Goal: Task Accomplishment & Management: Manage account settings

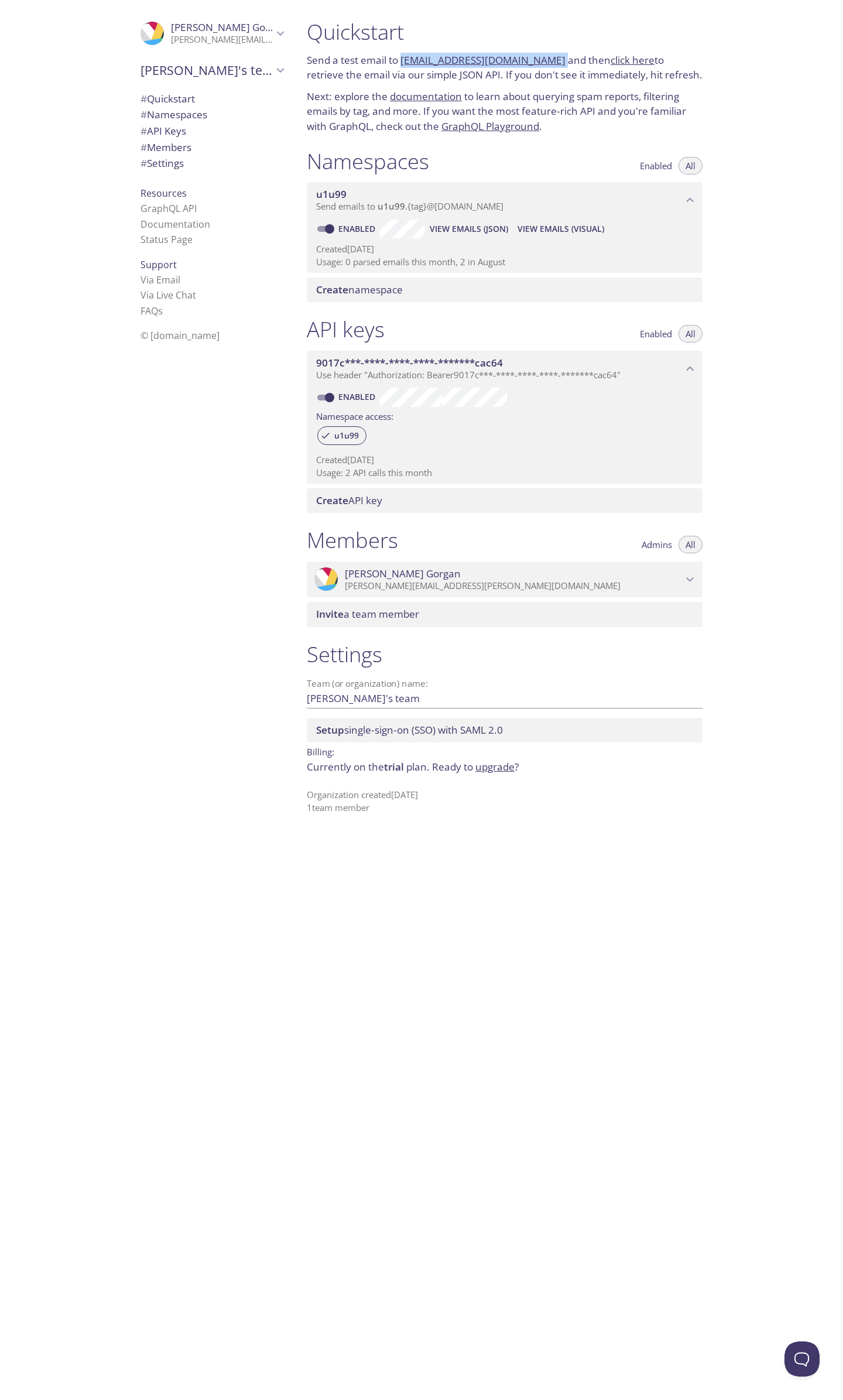
drag, startPoint x: 351, startPoint y: 476, endPoint x: 404, endPoint y: 475, distance: 53.0
click at [403, 475] on p "Usage: 2 API calls this month" at bounding box center [504, 473] width 377 height 13
click at [404, 475] on p "Usage: 2 API calls this month" at bounding box center [504, 473] width 377 height 13
click at [471, 228] on span "View Emails (JSON)" at bounding box center [469, 229] width 78 height 14
click at [476, 226] on span "View Emails (JSON)" at bounding box center [469, 229] width 78 height 14
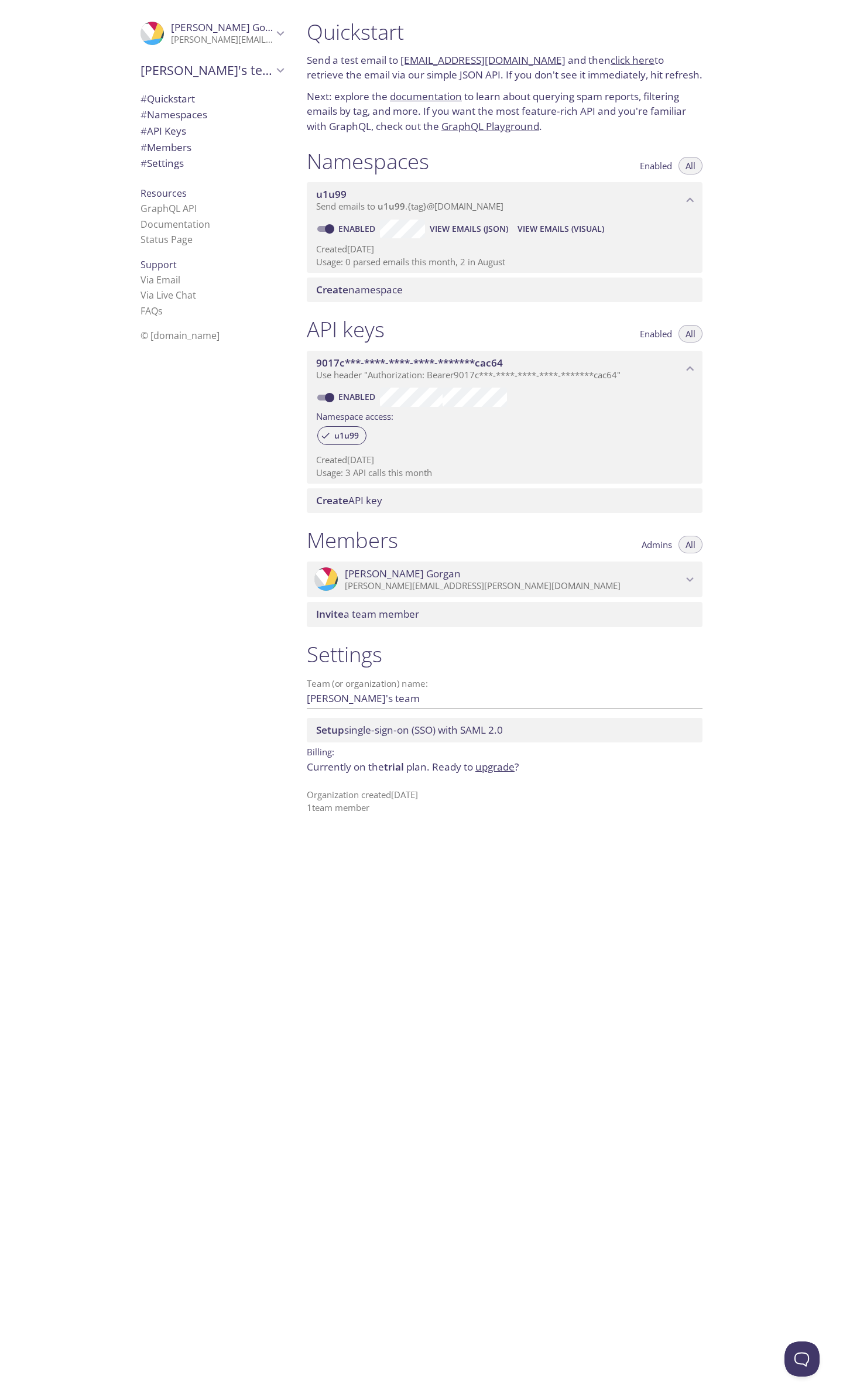
click at [482, 439] on div "u1u99" at bounding box center [504, 436] width 377 height 25
drag, startPoint x: 395, startPoint y: 473, endPoint x: 439, endPoint y: 477, distance: 44.2
click at [439, 477] on p "Usage: 3 API calls this month" at bounding box center [504, 473] width 377 height 13
click at [551, 230] on span "View Emails (Visual)" at bounding box center [561, 229] width 86 height 14
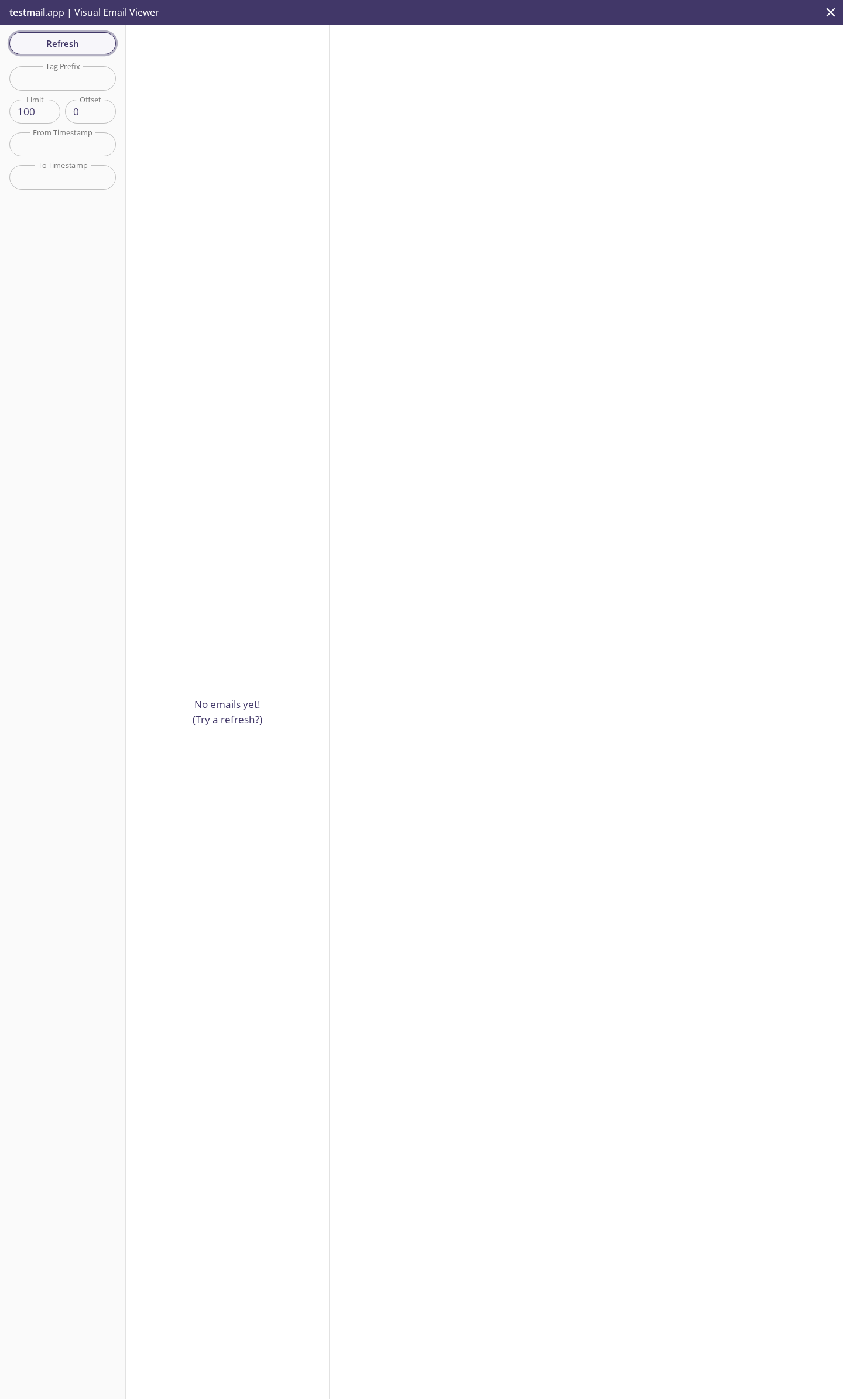
click at [76, 50] on span "Refresh" at bounding box center [63, 43] width 88 height 15
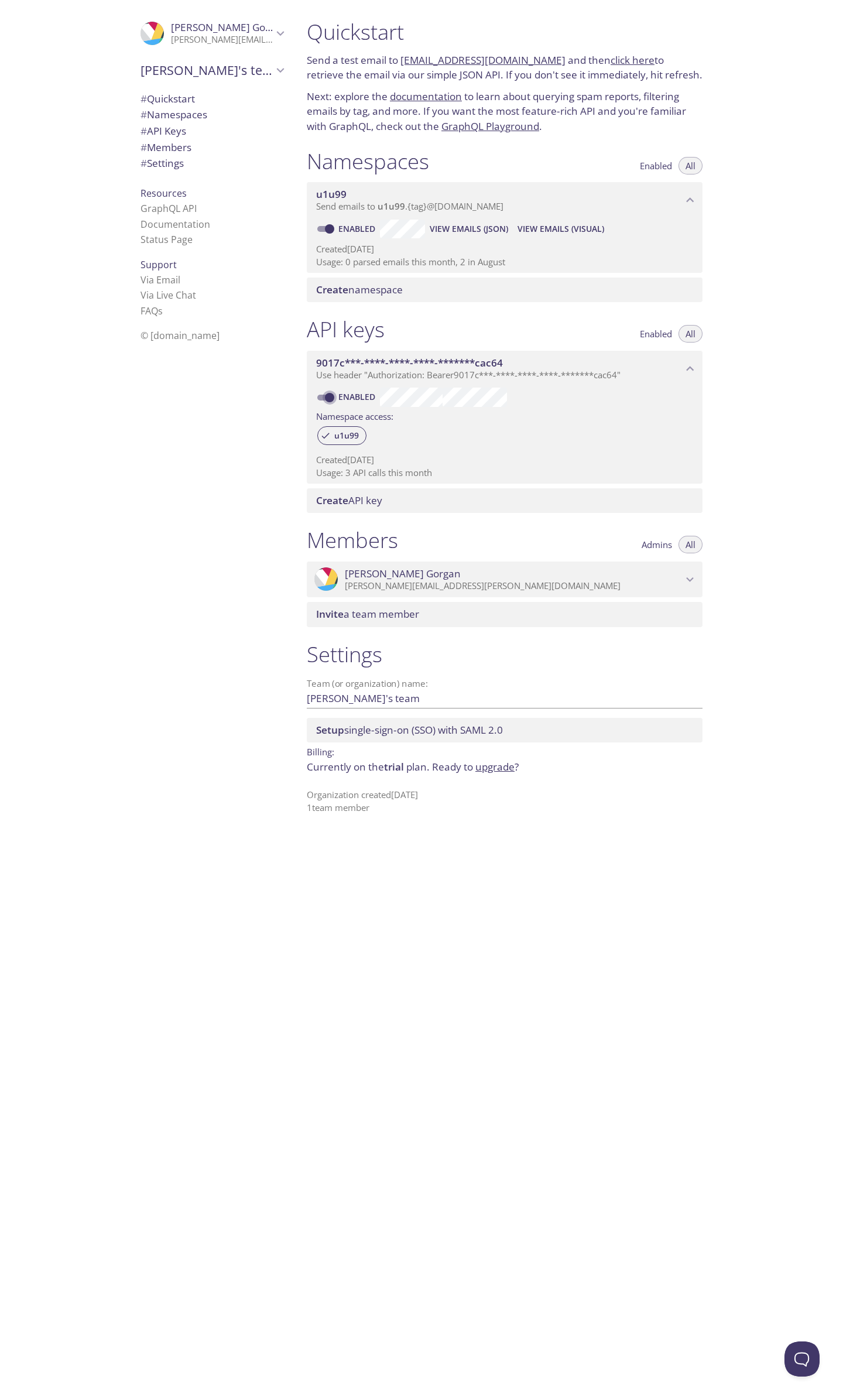
click at [330, 397] on input "Enabled" at bounding box center [329, 398] width 42 height 14
click at [323, 399] on input "Disabled" at bounding box center [320, 398] width 42 height 14
checkbox input "true"
click at [351, 473] on p "Usage: 3 API calls this month" at bounding box center [504, 473] width 377 height 13
click at [399, 458] on p "Created 29 Aug 2025" at bounding box center [504, 460] width 377 height 13
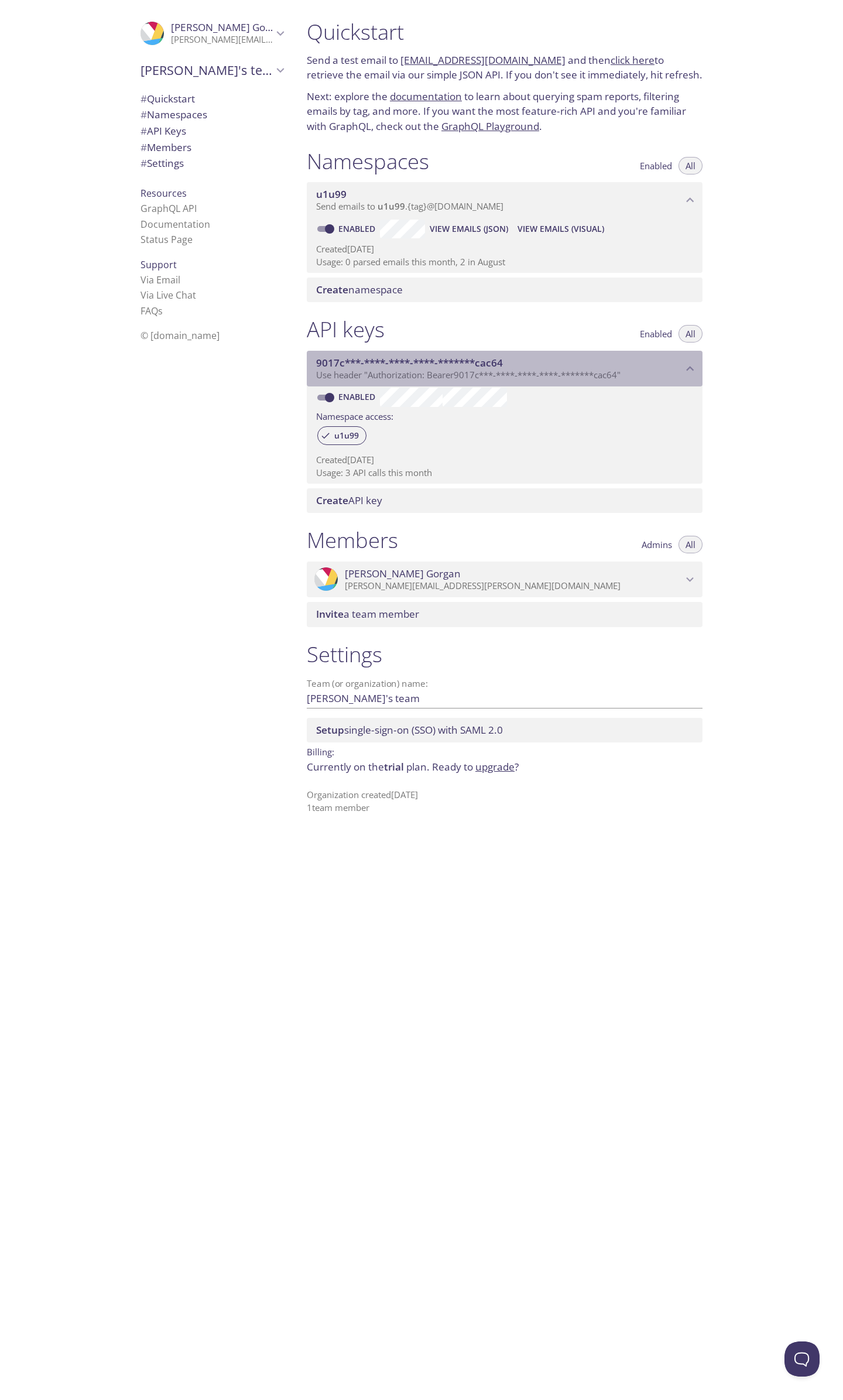
click at [692, 370] on icon "9017c***-****-****-****-*******cac64 API key" at bounding box center [690, 369] width 15 height 15
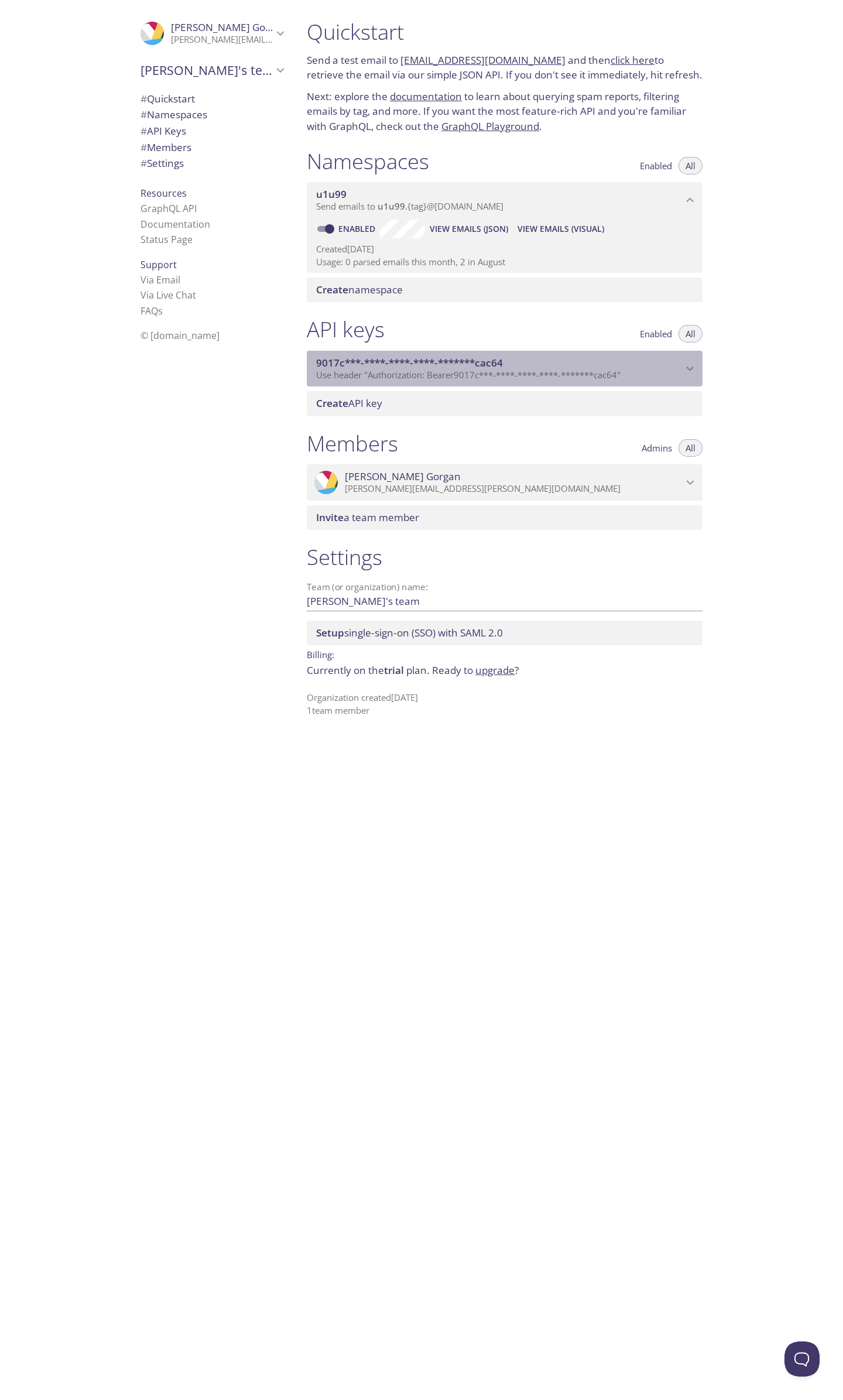
click at [691, 368] on icon "9017c***-****-****-****-*******cac64 API key" at bounding box center [690, 369] width 15 height 15
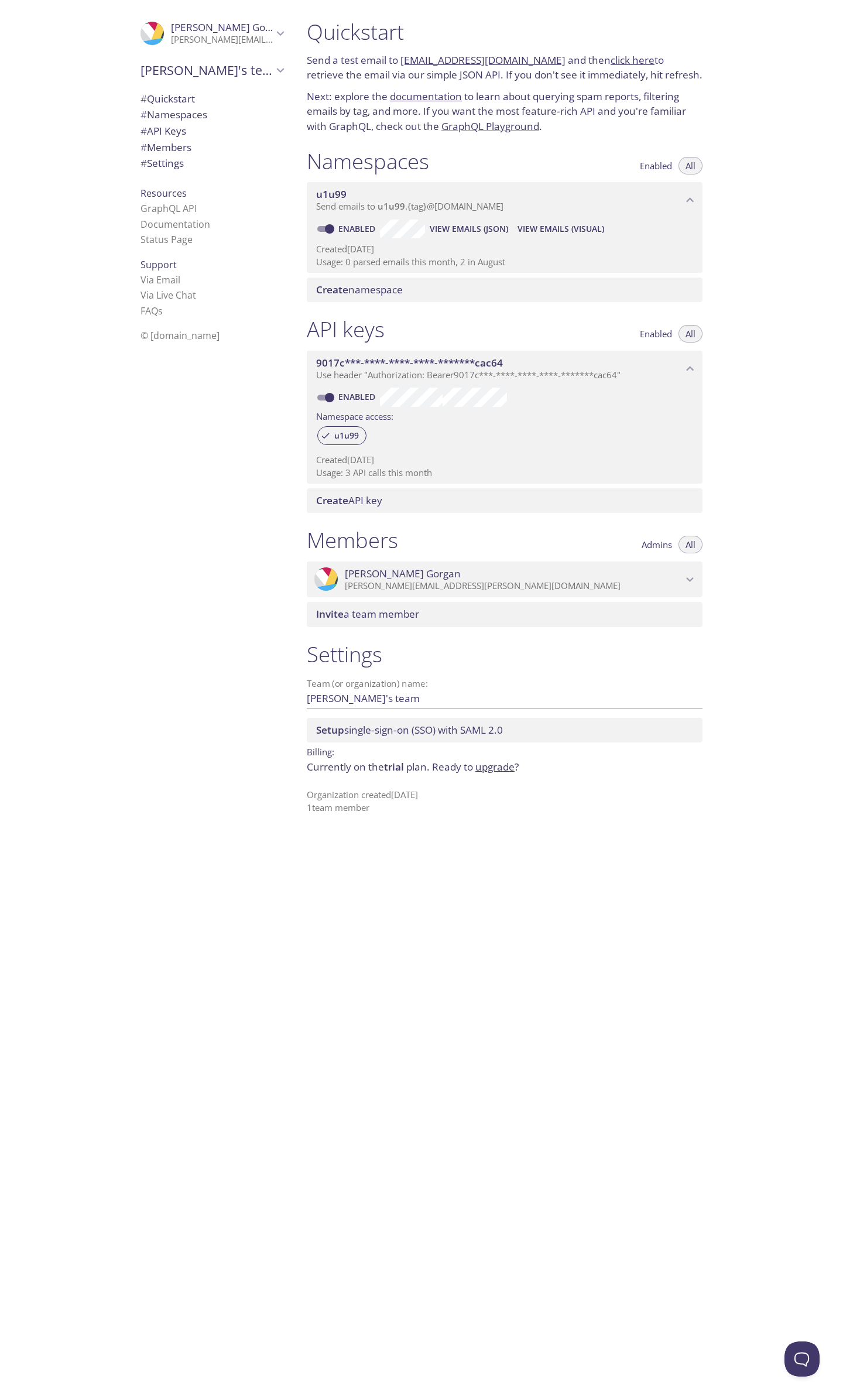
click at [464, 265] on p "Usage: 0 parsed emails this month, 2 in August" at bounding box center [504, 262] width 377 height 13
click at [440, 261] on p "Usage: 0 parsed emails this month, 2 in August" at bounding box center [504, 262] width 377 height 13
click at [442, 261] on p "Usage: 0 parsed emails this month, 2 in August" at bounding box center [504, 262] width 377 height 13
click at [397, 259] on p "Usage: 0 parsed emails this month, 2 in August" at bounding box center [504, 262] width 377 height 13
click at [477, 229] on span "View Emails (JSON)" at bounding box center [469, 229] width 78 height 14
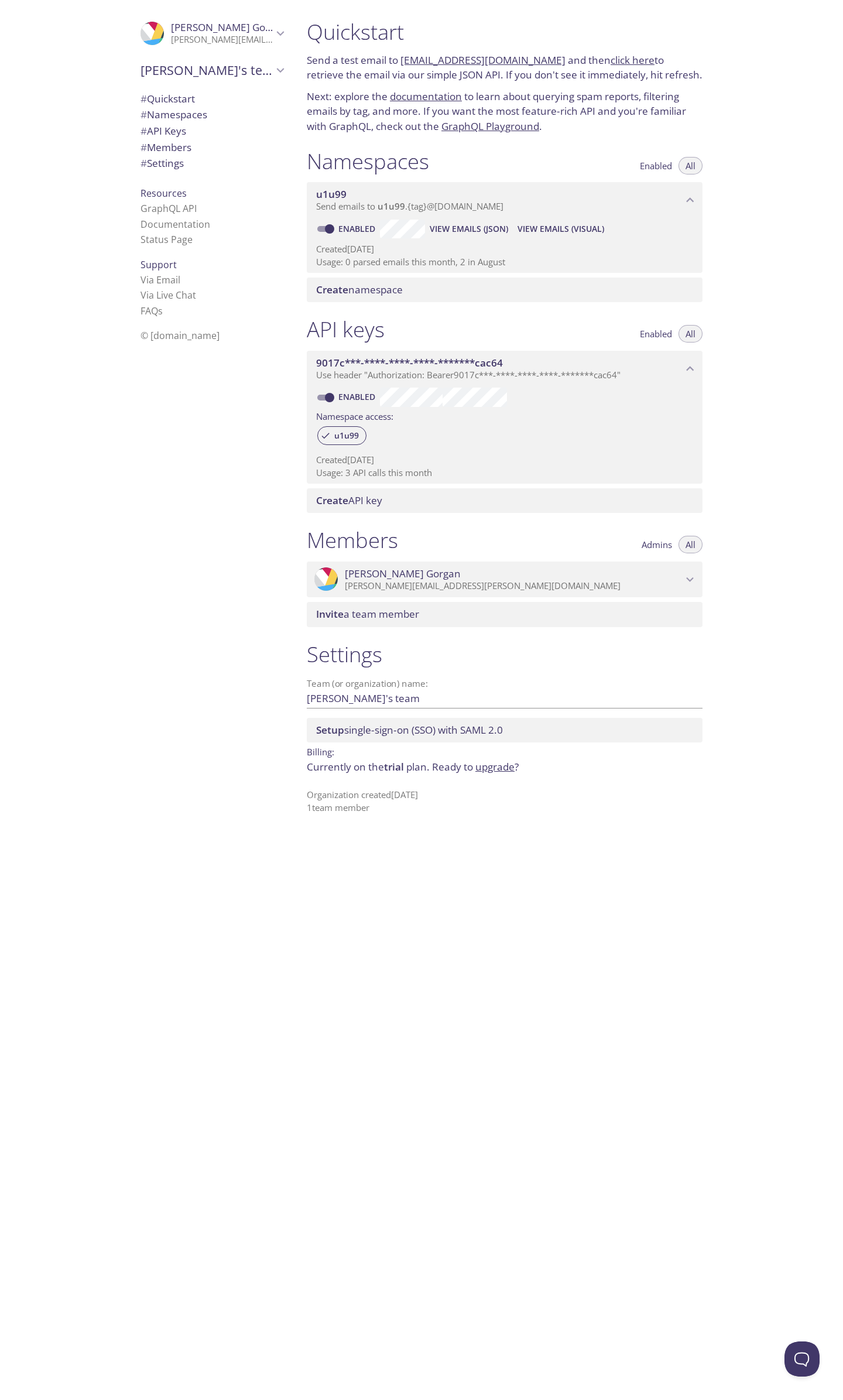
click at [493, 767] on link "upgrade" at bounding box center [495, 767] width 40 height 13
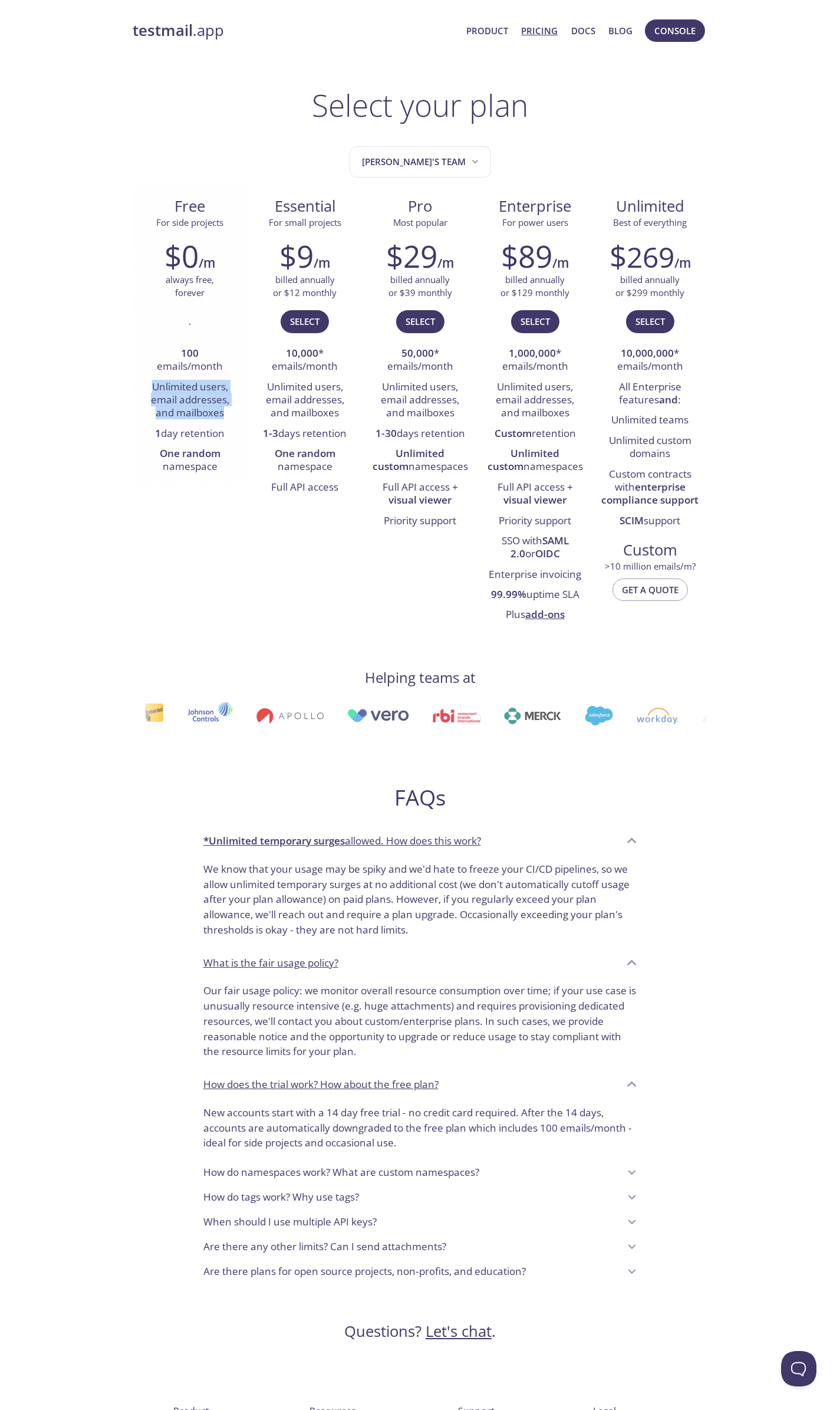
drag, startPoint x: 151, startPoint y: 384, endPoint x: 231, endPoint y: 420, distance: 87.7
click at [231, 420] on li "Unlimited users, email addresses, and mailboxes" at bounding box center [189, 401] width 97 height 46
drag, startPoint x: 217, startPoint y: 470, endPoint x: 158, endPoint y: 210, distance: 266.6
click at [158, 210] on div "Free For side projects $0 /m always free, forever . 100 emails/month Unlimited …" at bounding box center [189, 335] width 115 height 298
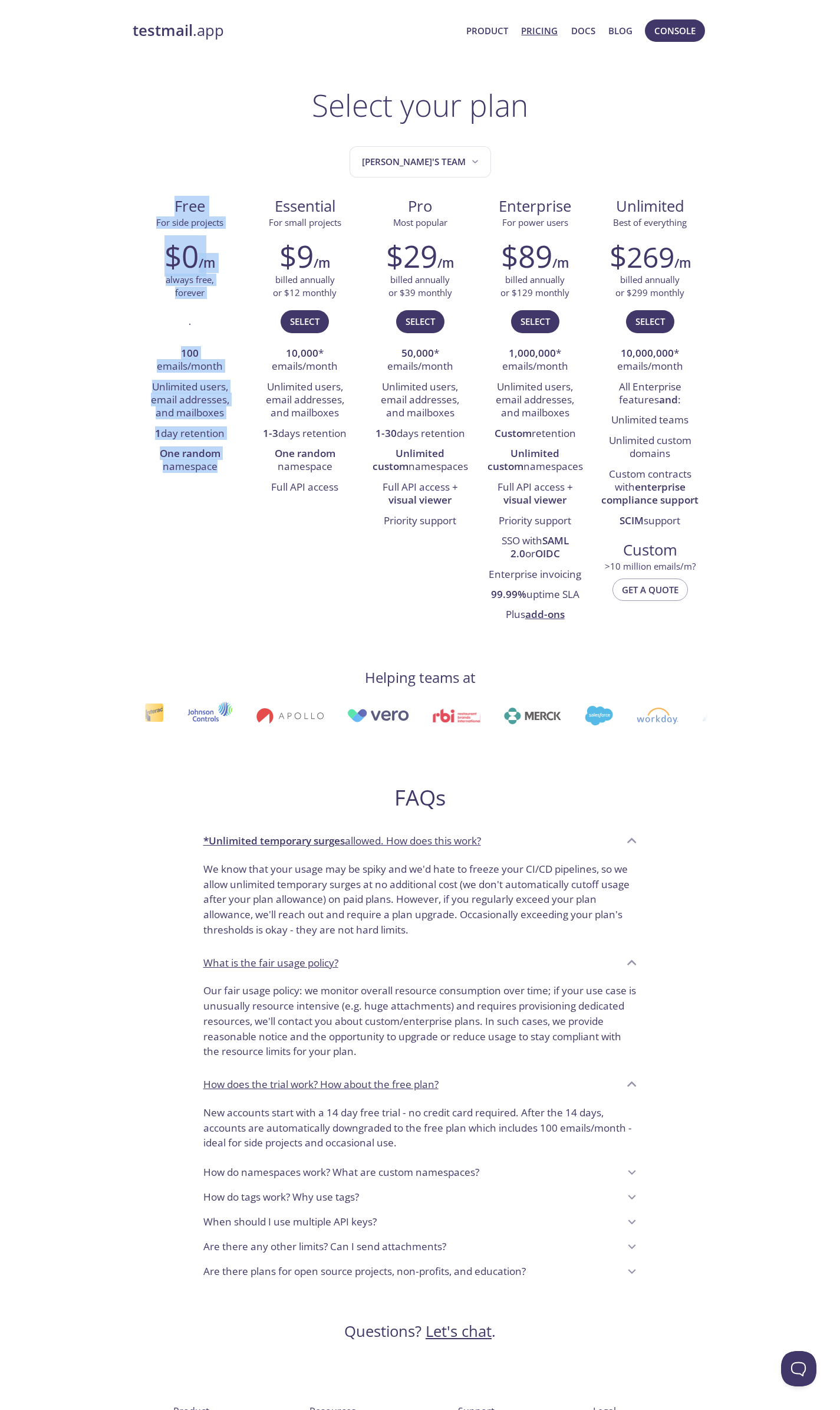
click at [128, 242] on div "testmail .app Product Pricing Docs Blog Console Select your plan Daniel's team …" at bounding box center [420, 801] width 603 height 1579
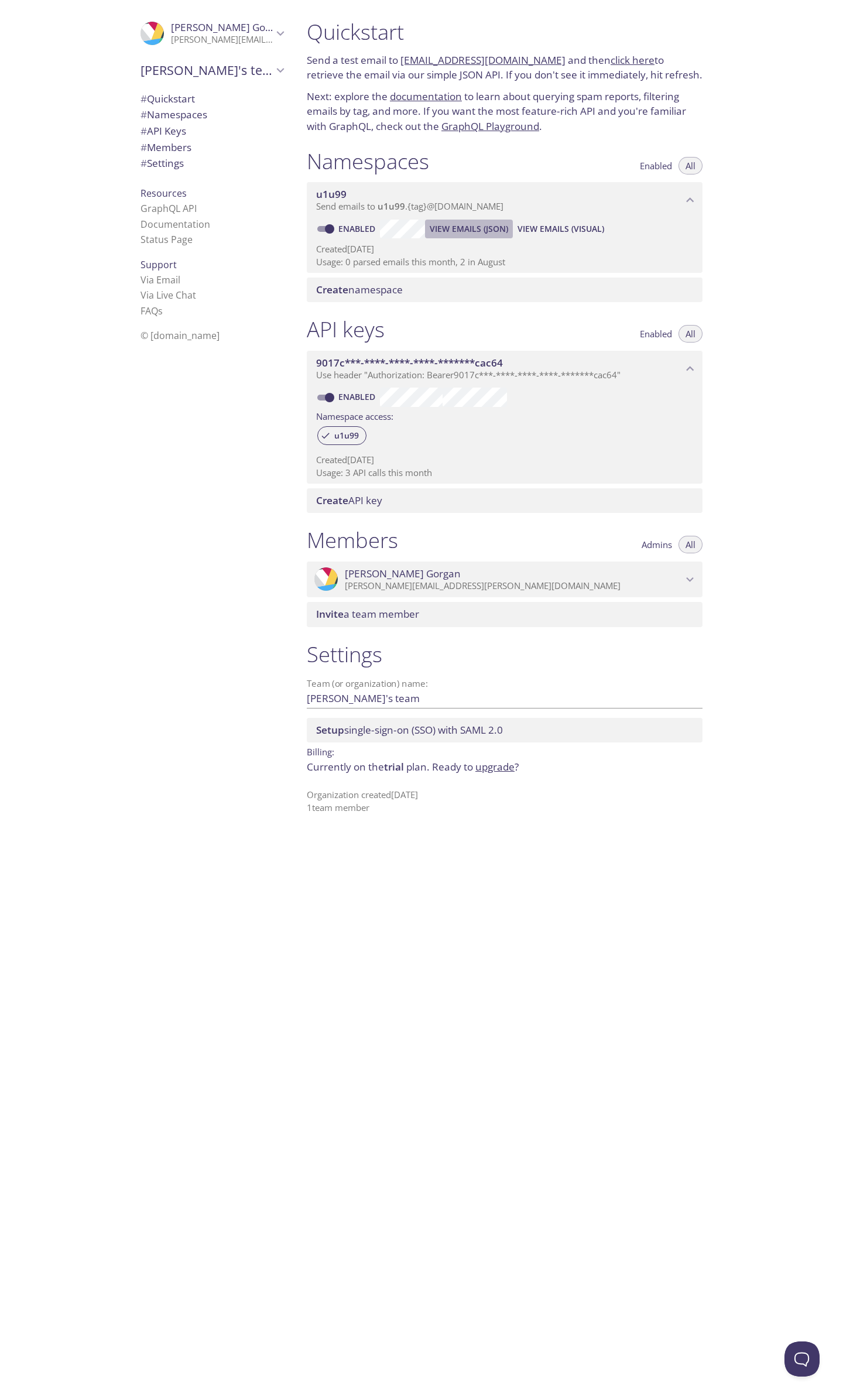
click at [471, 230] on span "View Emails (JSON)" at bounding box center [469, 229] width 78 height 14
drag, startPoint x: 345, startPoint y: 474, endPoint x: 401, endPoint y: 474, distance: 56.0
click at [401, 474] on p "Usage: 22 API calls this month" at bounding box center [504, 473] width 377 height 13
click at [475, 229] on span "View Emails (JSON)" at bounding box center [469, 229] width 78 height 14
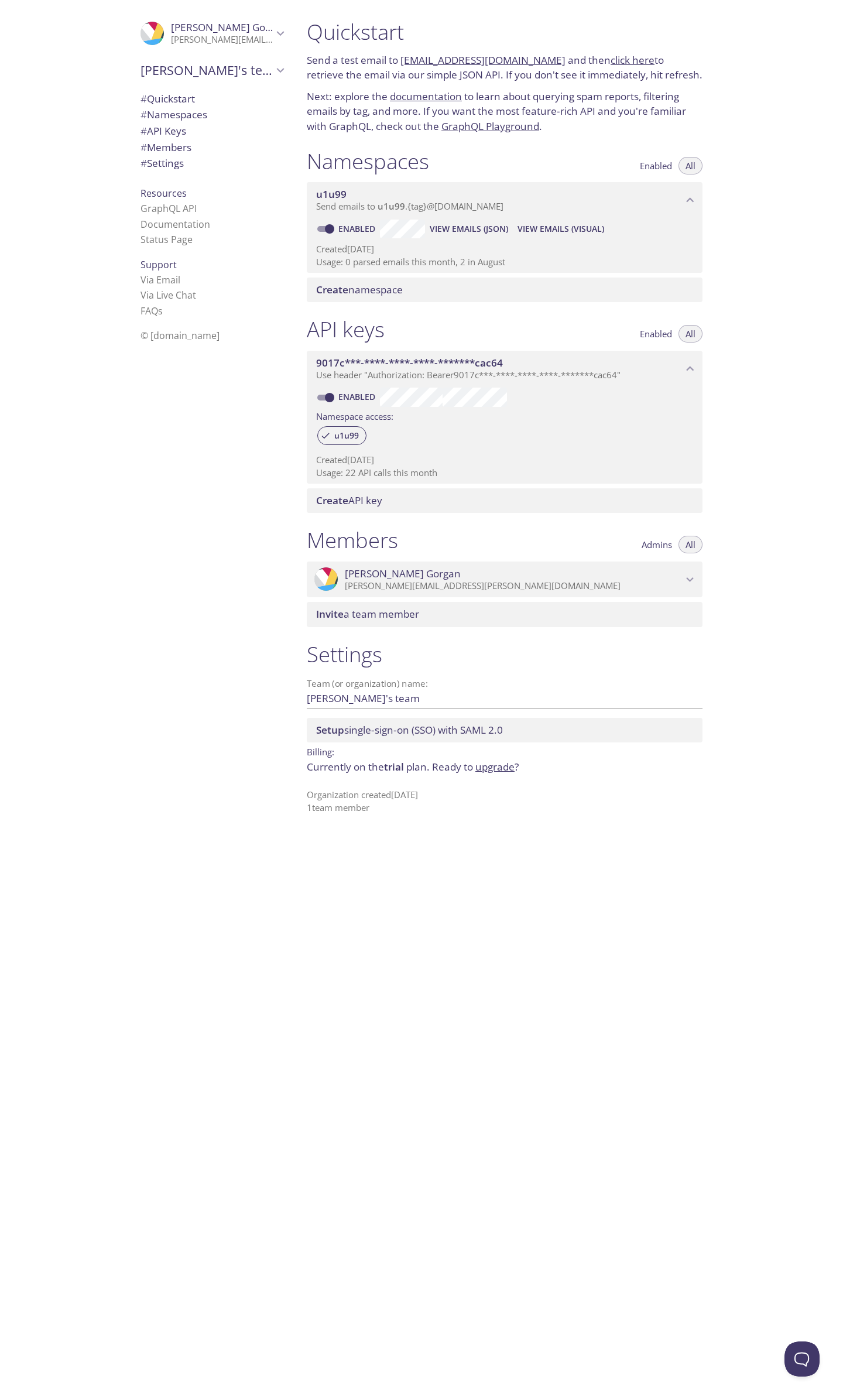
click at [370, 499] on span "Create API key" at bounding box center [349, 500] width 67 height 13
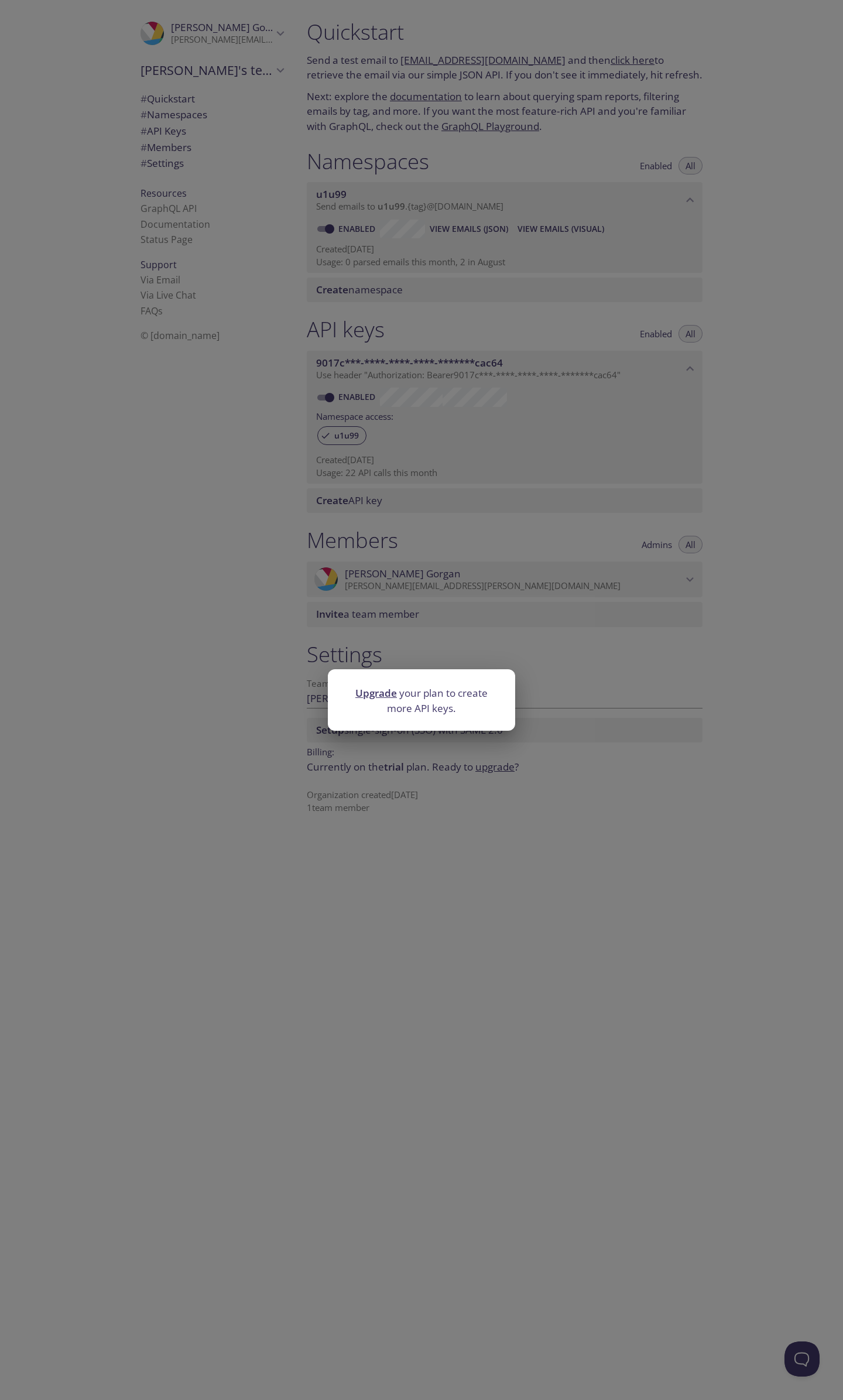
click at [319, 605] on div "Upgrade your plan to create more API keys." at bounding box center [421, 700] width 843 height 1400
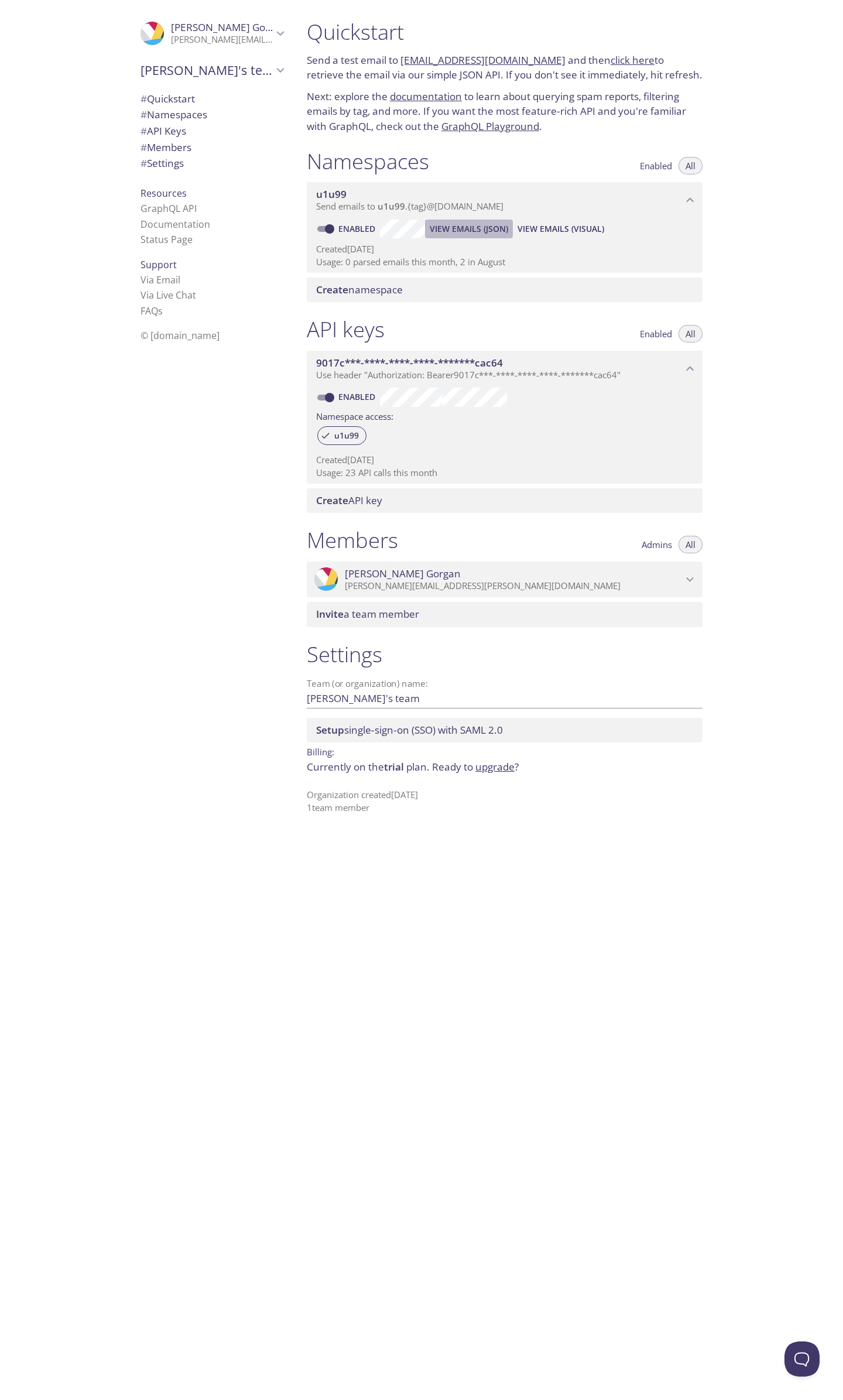
click at [484, 226] on span "View Emails (JSON)" at bounding box center [469, 229] width 78 height 14
click at [354, 472] on p "Usage: 23 API calls this month" at bounding box center [504, 473] width 377 height 13
click at [346, 475] on p "Usage: 23 API calls this month" at bounding box center [504, 473] width 377 height 13
drag, startPoint x: 346, startPoint y: 475, endPoint x: 354, endPoint y: 465, distance: 12.8
click at [347, 475] on p "Usage: 23 API calls this month" at bounding box center [504, 473] width 377 height 13
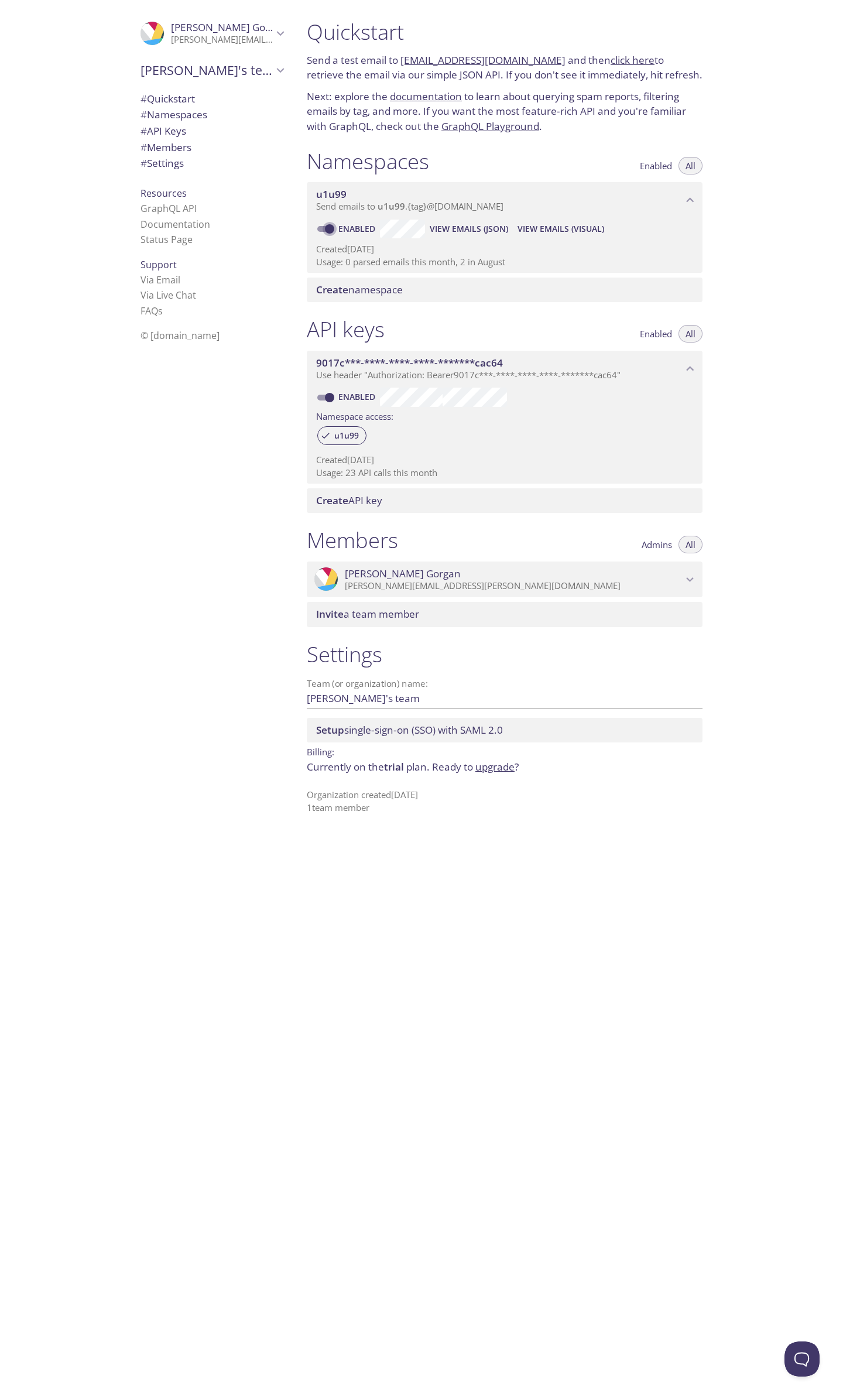
click at [336, 232] on input "Enabled" at bounding box center [329, 229] width 42 height 14
click at [362, 288] on span "Create namespace" at bounding box center [359, 289] width 86 height 13
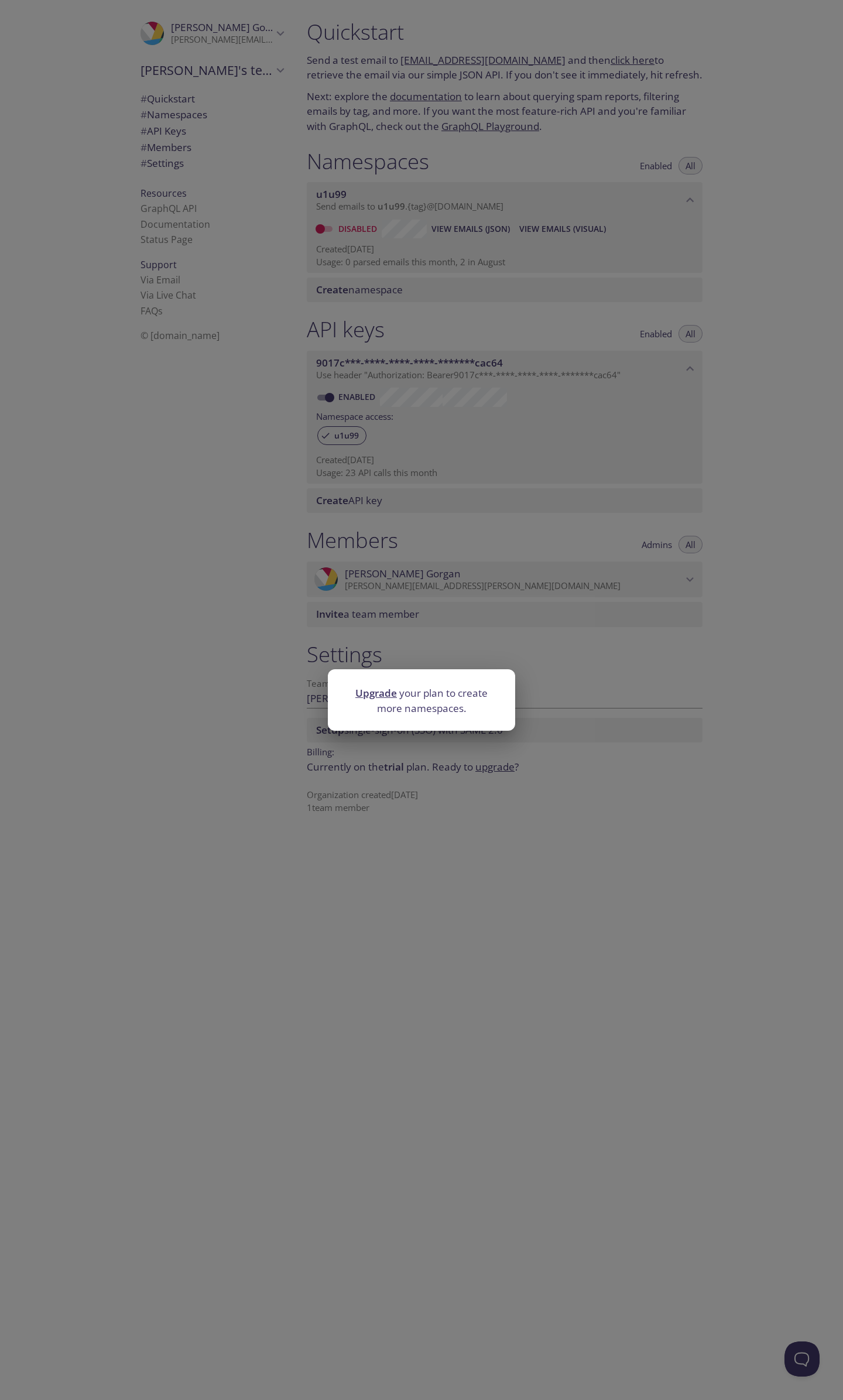
click at [413, 651] on div "Upgrade your plan to create more namespaces." at bounding box center [421, 700] width 843 height 1400
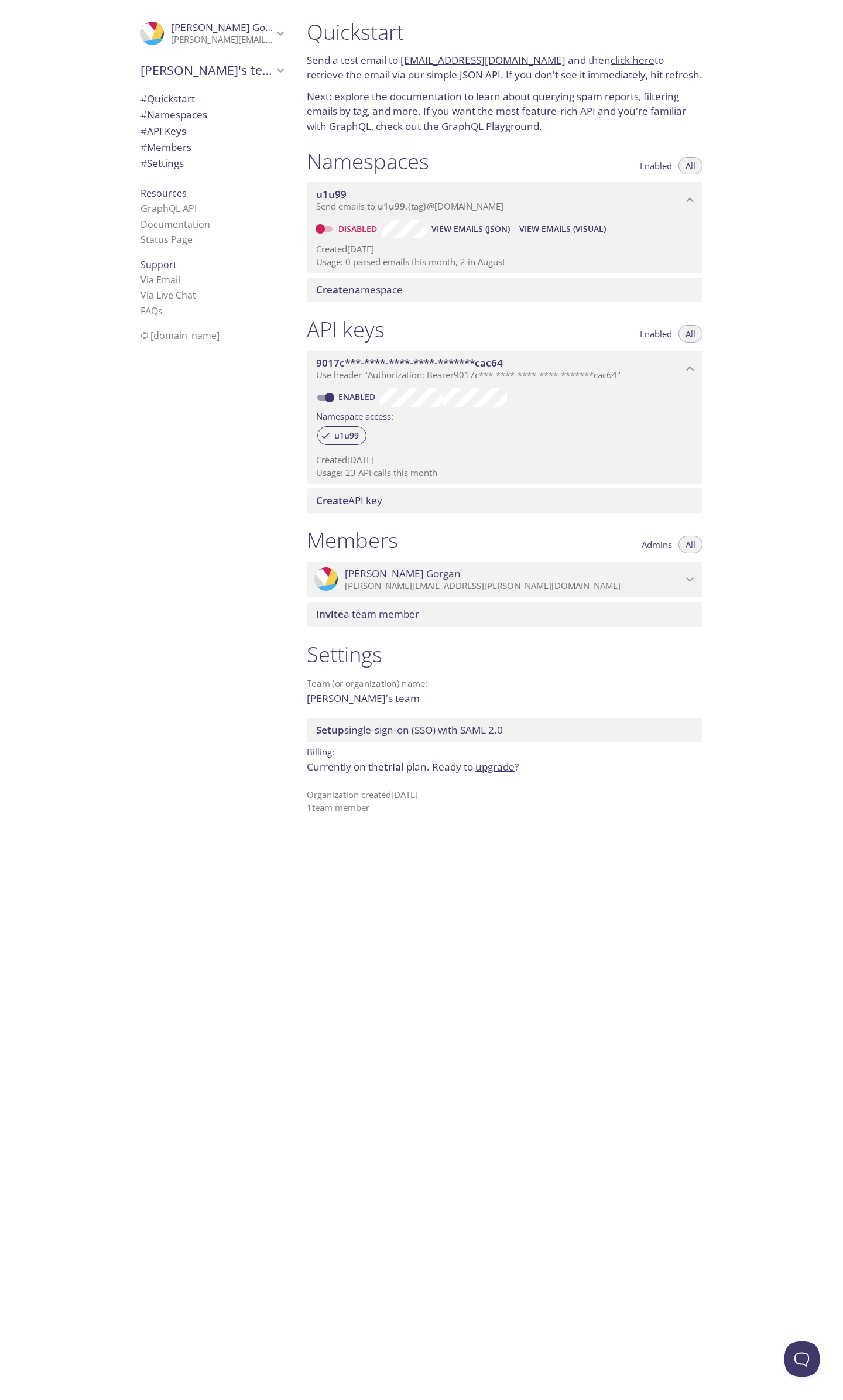
click at [331, 226] on input "Disabled" at bounding box center [320, 229] width 42 height 14
checkbox input "true"
click at [486, 230] on span "View Emails (JSON)" at bounding box center [469, 229] width 78 height 14
click at [479, 225] on span "View Emails (JSON)" at bounding box center [469, 229] width 78 height 14
click at [475, 222] on span "View Emails (JSON)" at bounding box center [469, 229] width 78 height 14
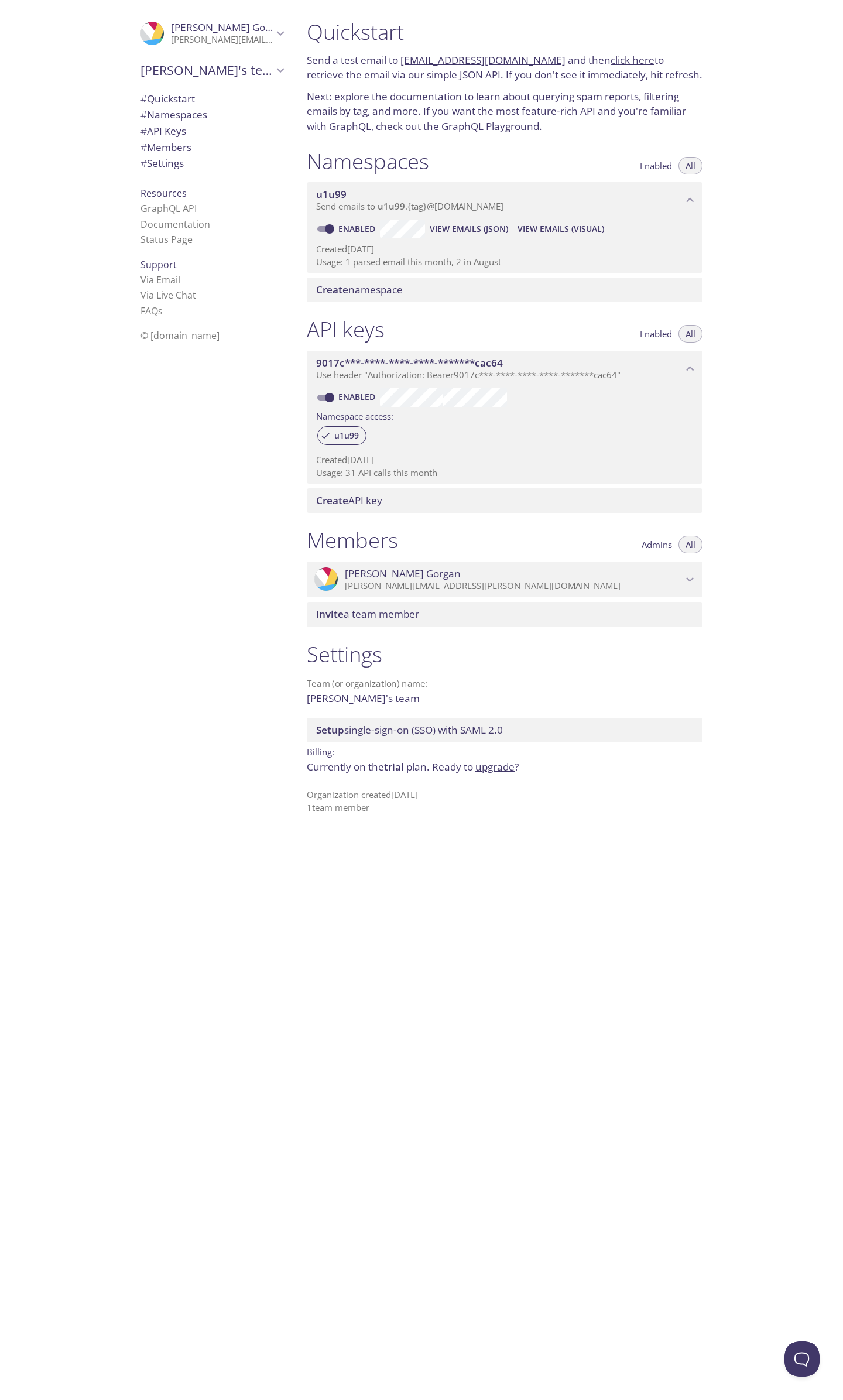
click at [469, 230] on span "View Emails (JSON)" at bounding box center [469, 229] width 78 height 14
click at [445, 229] on span "View Emails (JSON)" at bounding box center [469, 229] width 78 height 14
click at [451, 232] on span "View Emails (JSON)" at bounding box center [469, 229] width 78 height 14
click at [492, 228] on span "View Emails (JSON)" at bounding box center [469, 229] width 78 height 14
click at [497, 226] on span "View Emails (JSON)" at bounding box center [469, 229] width 78 height 14
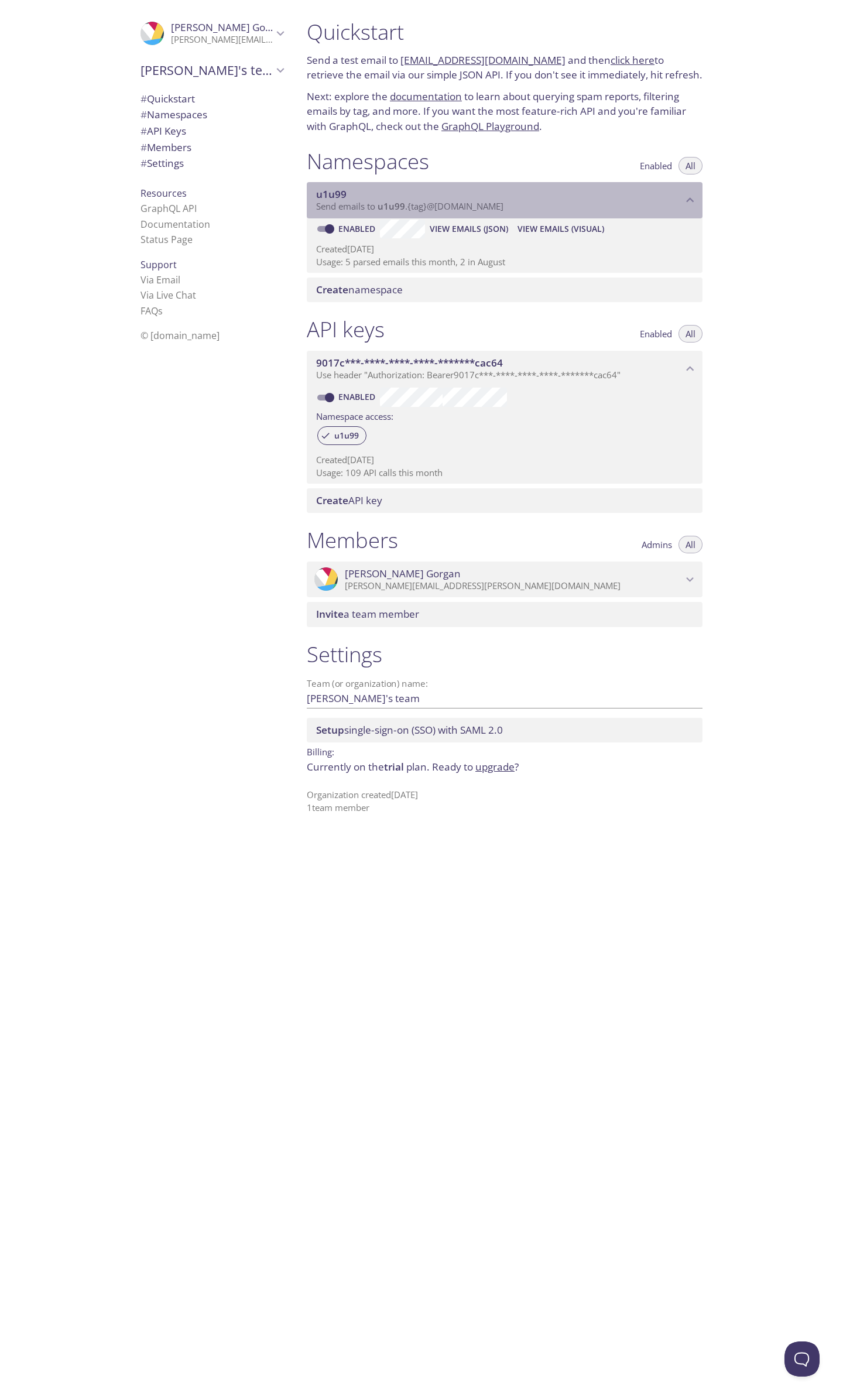
drag, startPoint x: 508, startPoint y: 209, endPoint x: 381, endPoint y: 206, distance: 127.0
click at [381, 206] on span "Send emails to u1u99 . {tag} @inbox.testmail.app" at bounding box center [409, 206] width 187 height 12
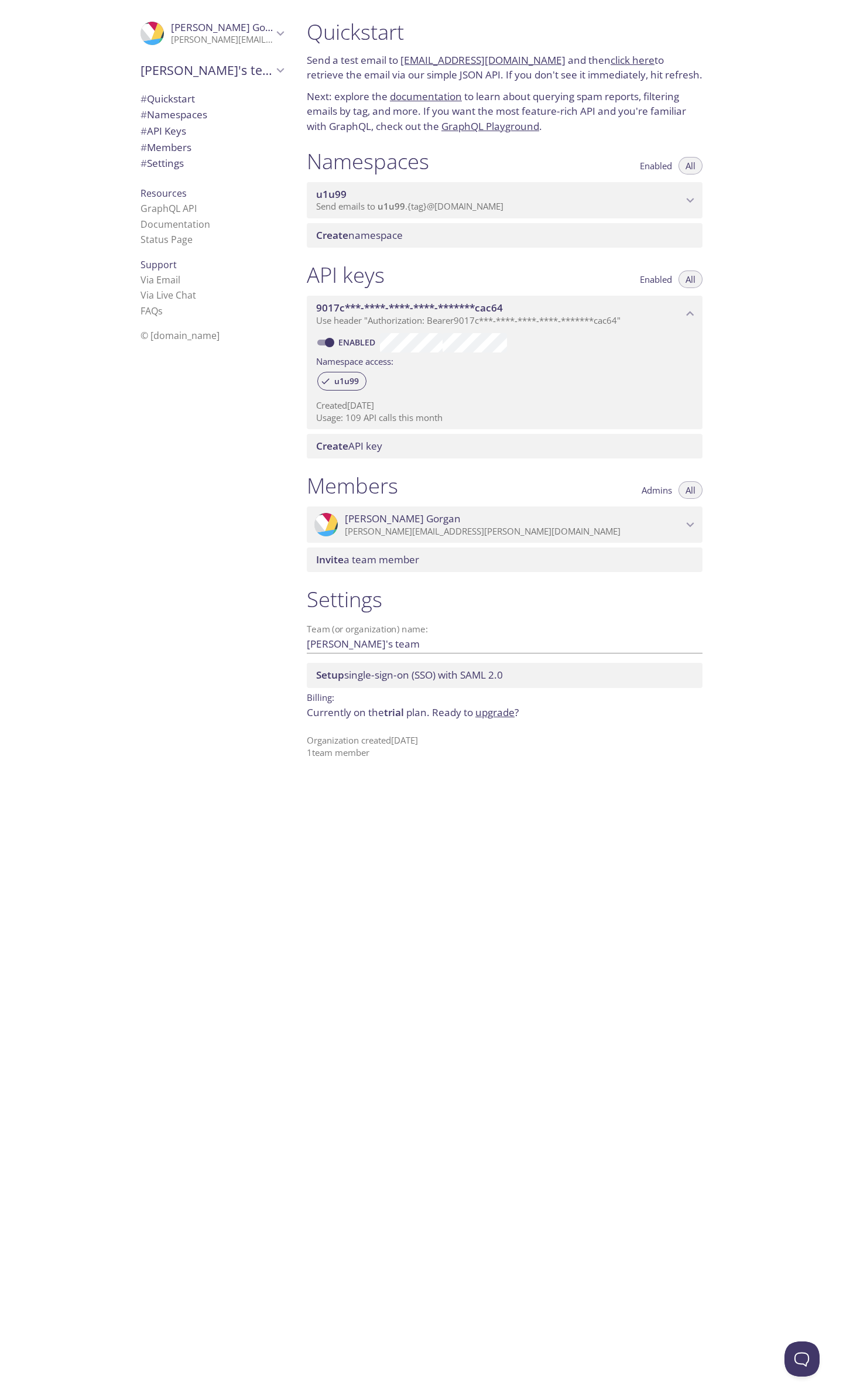
click at [387, 202] on span "u1u99" at bounding box center [391, 206] width 28 height 12
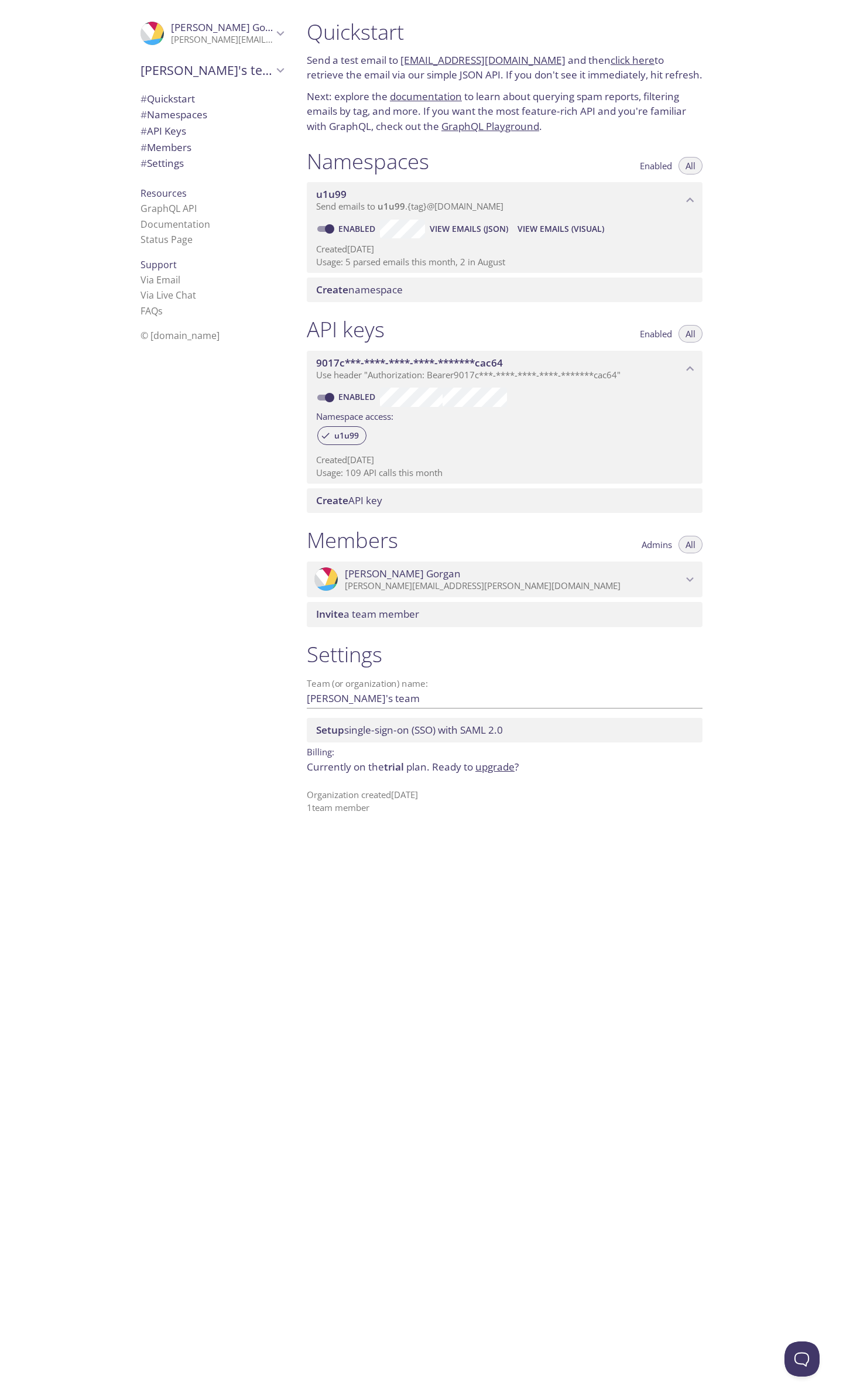
click at [455, 229] on span "View Emails (JSON)" at bounding box center [469, 229] width 78 height 14
